Goal: Task Accomplishment & Management: Manage account settings

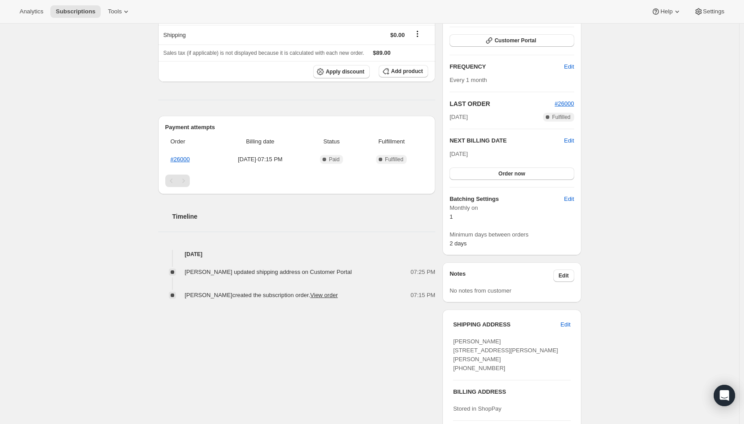
scroll to position [39, 0]
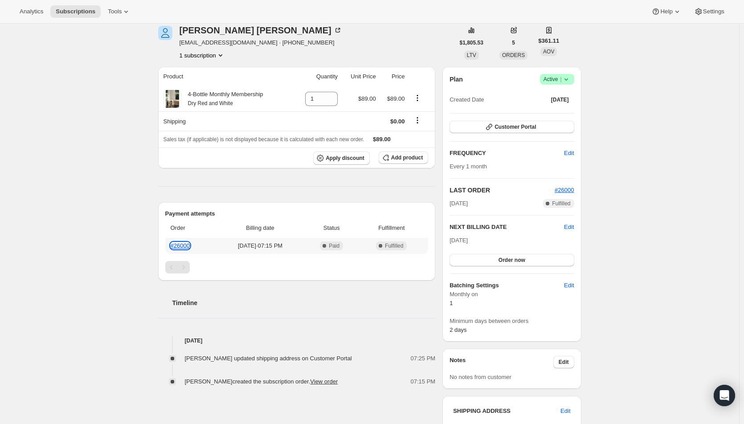
click at [182, 247] on link "#26000" at bounding box center [180, 245] width 19 height 7
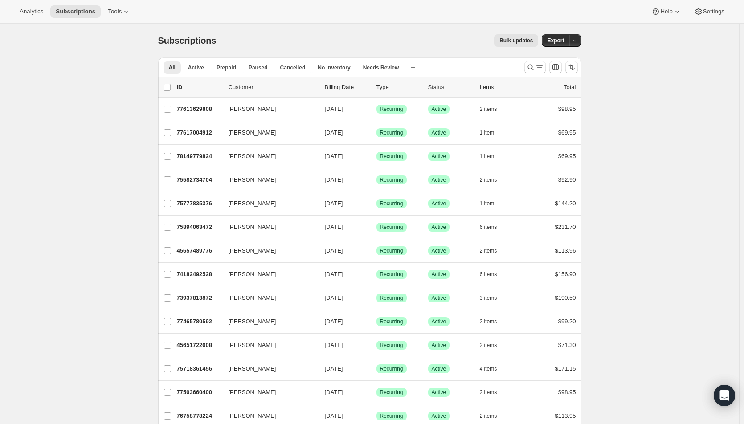
click at [533, 70] on icon "Search and filter results" at bounding box center [530, 67] width 9 height 9
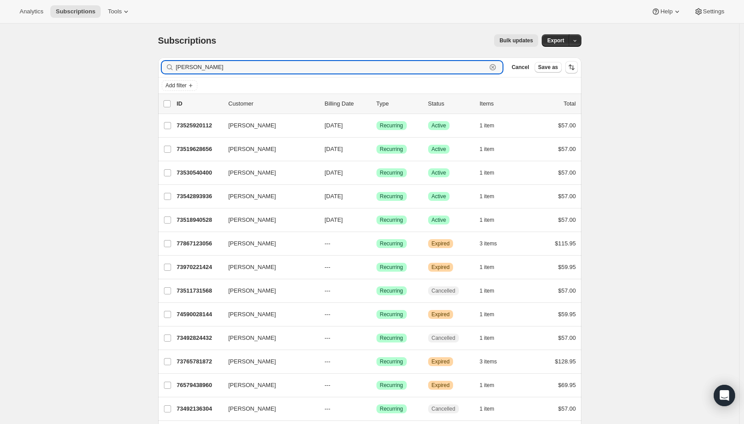
type input "jennifer c"
click at [343, 196] on span "09/01/2025" at bounding box center [334, 196] width 18 height 7
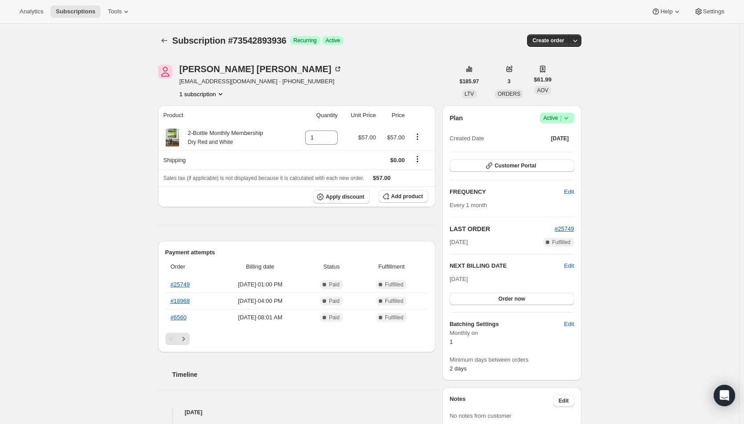
click at [556, 117] on span "Active |" at bounding box center [556, 118] width 27 height 9
click at [552, 152] on span "Cancel subscription" at bounding box center [559, 150] width 50 height 7
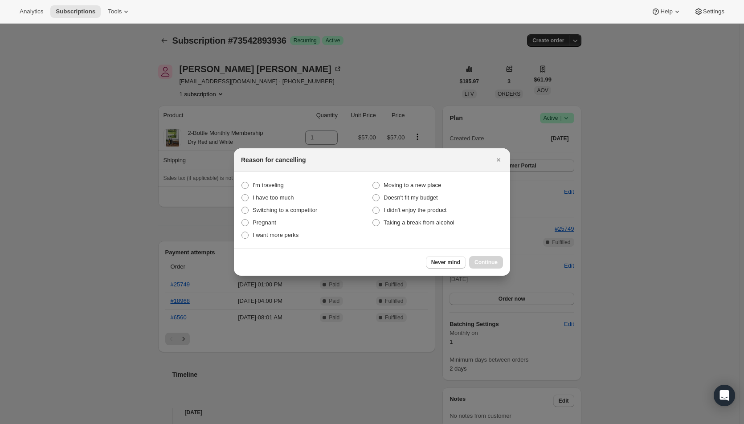
click at [431, 224] on span "Taking a break from alcohol" at bounding box center [418, 222] width 71 height 7
click at [373, 220] on alcohol "Taking a break from alcohol" at bounding box center [372, 219] width 0 height 0
radio alcohol "true"
click at [486, 256] on button "Continue" at bounding box center [486, 262] width 34 height 12
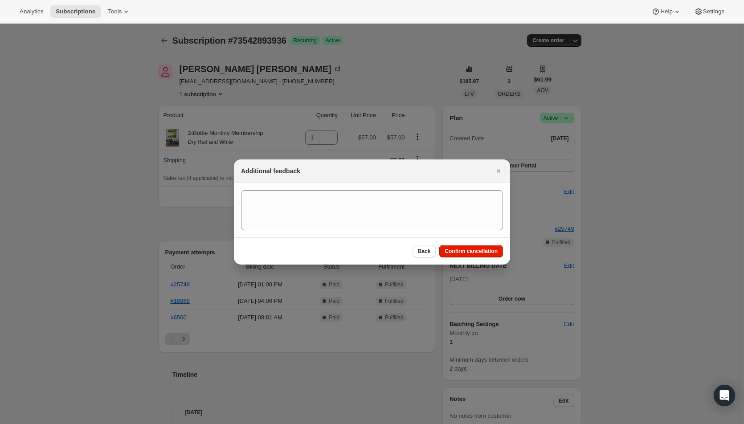
click at [480, 249] on span "Confirm cancellation" at bounding box center [470, 251] width 53 height 7
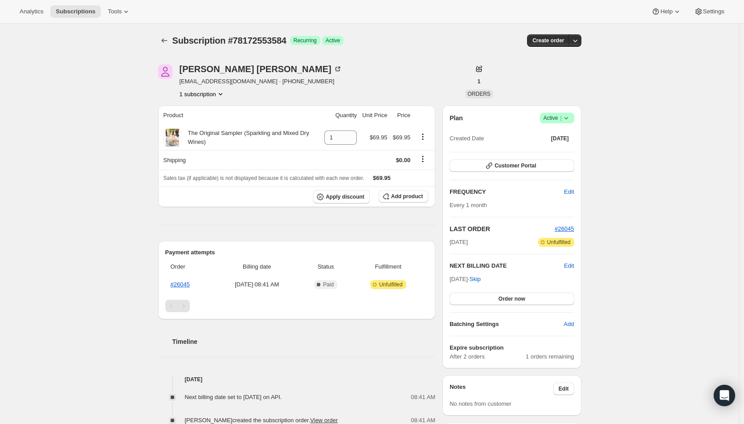
click at [522, 300] on span "Order now" at bounding box center [511, 298] width 27 height 7
click at [522, 300] on span "Click to confirm" at bounding box center [511, 298] width 41 height 7
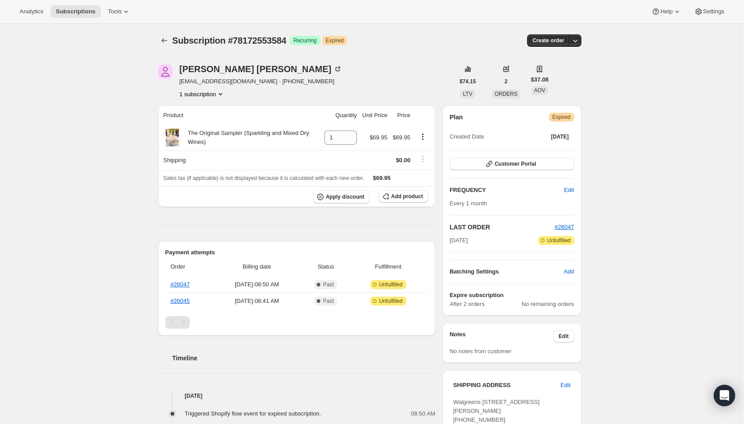
drag, startPoint x: 663, startPoint y: 222, endPoint x: 708, endPoint y: 222, distance: 45.0
click at [663, 222] on div "Subscription #78172553584. This page is ready Subscription #78172553584 Success…" at bounding box center [369, 304] width 739 height 560
click at [680, 172] on div "Subscription #78172553584. This page is ready Subscription #78172553584 Success…" at bounding box center [369, 304] width 739 height 560
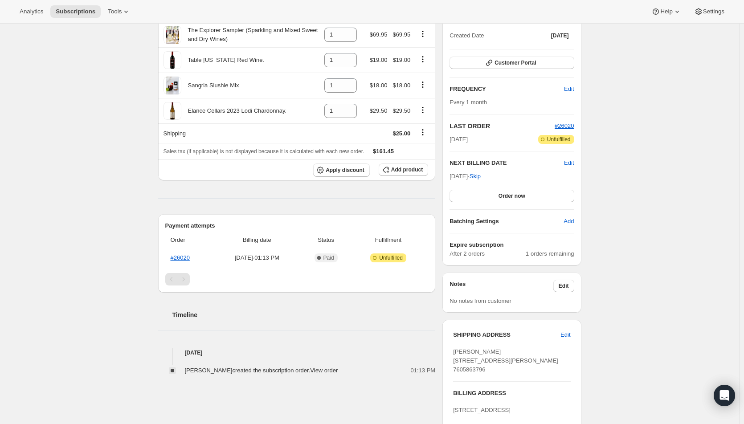
scroll to position [89, 0]
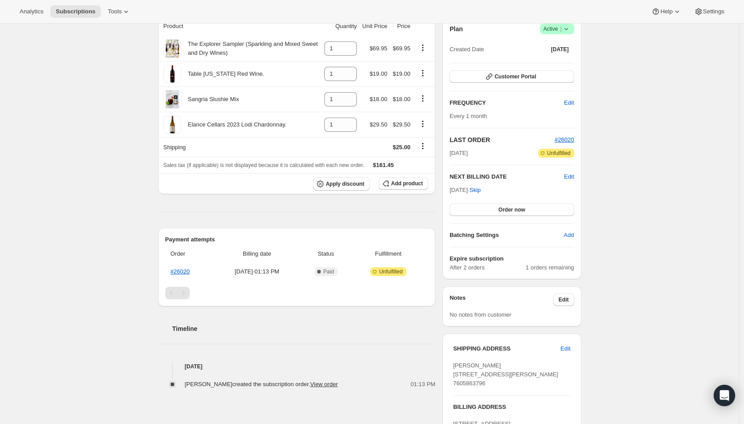
click at [490, 210] on button "Order now" at bounding box center [511, 209] width 124 height 12
click at [490, 210] on button "Click to confirm" at bounding box center [511, 209] width 124 height 12
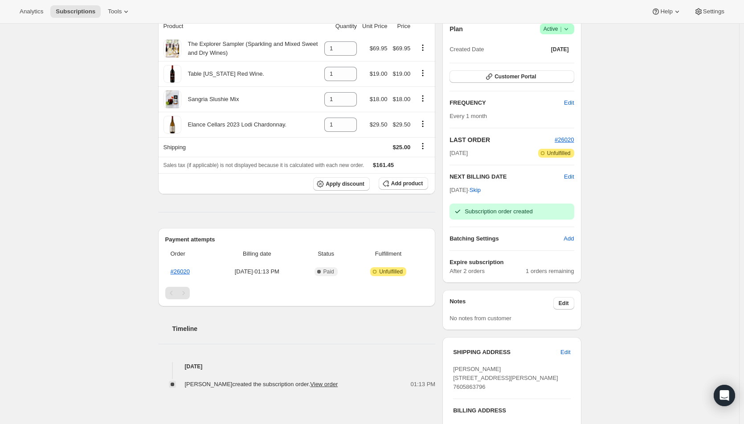
click at [101, 171] on div "Subscription #78163247472. This page is ready Subscription #78163247472 Success…" at bounding box center [369, 231] width 739 height 592
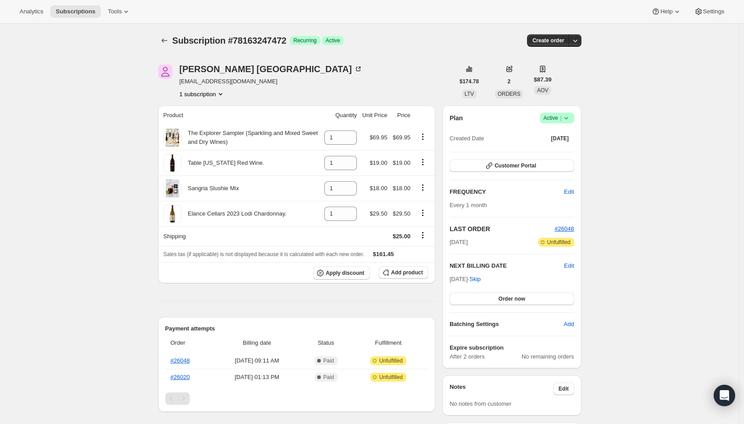
click at [663, 86] on div "Subscription #78163247472. This page is ready Subscription #78163247472 Success…" at bounding box center [369, 318] width 739 height 588
